Goal: Task Accomplishment & Management: Manage account settings

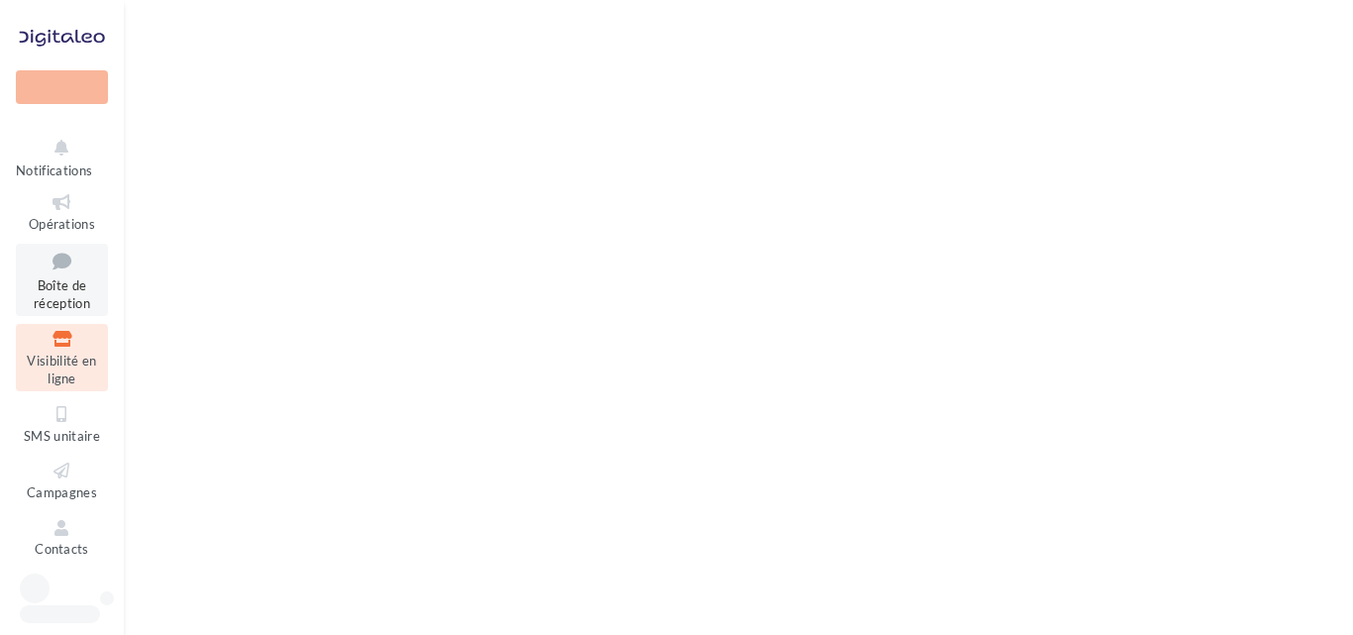
drag, startPoint x: 0, startPoint y: 0, endPoint x: 53, endPoint y: 270, distance: 275.5
click at [53, 272] on icon at bounding box center [62, 261] width 80 height 27
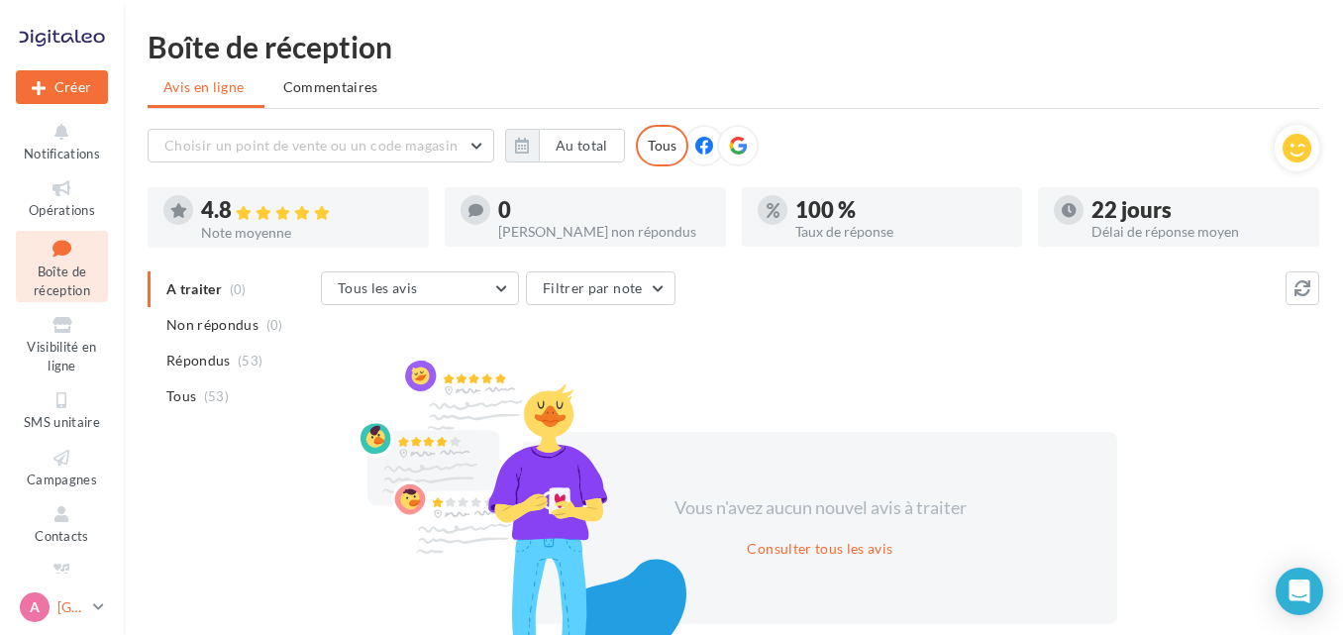
click at [100, 602] on icon at bounding box center [98, 606] width 11 height 17
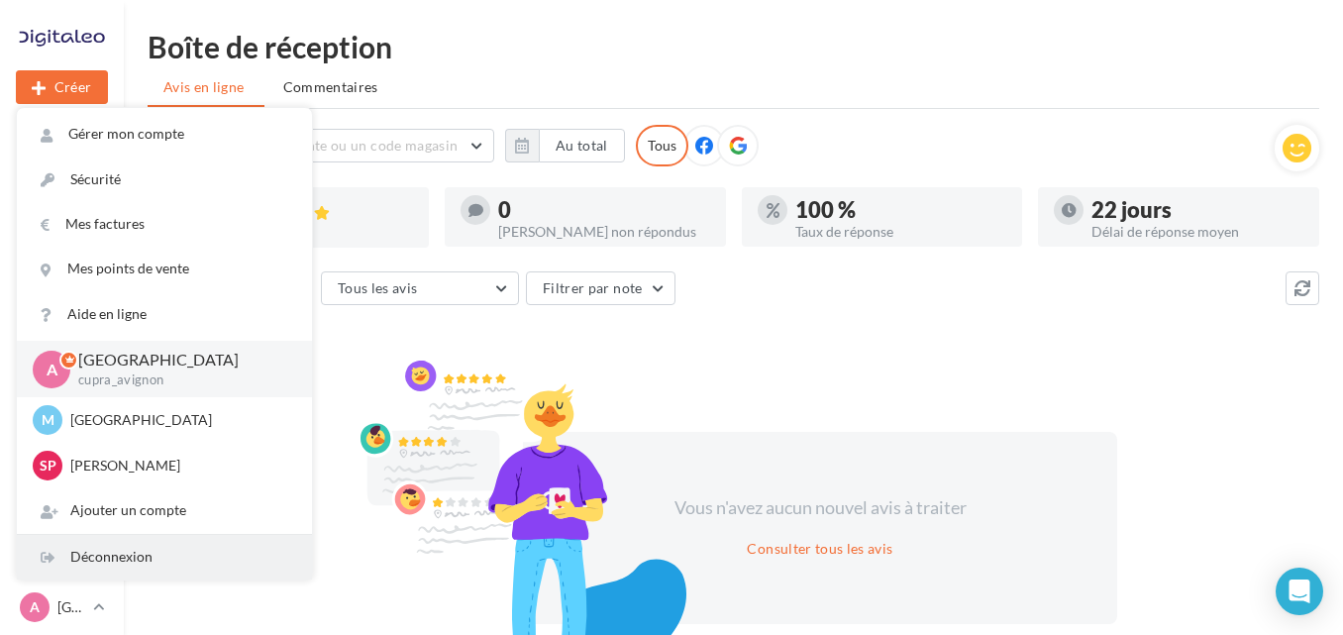
click at [93, 557] on div "Déconnexion" at bounding box center [164, 557] width 295 height 45
